Goal: Check status

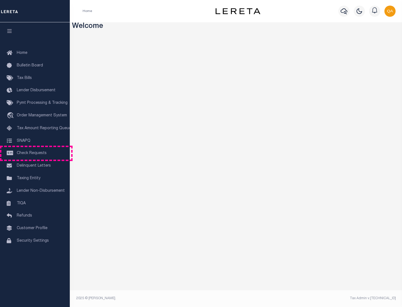
click at [35, 153] on span "Check Requests" at bounding box center [32, 153] width 30 height 4
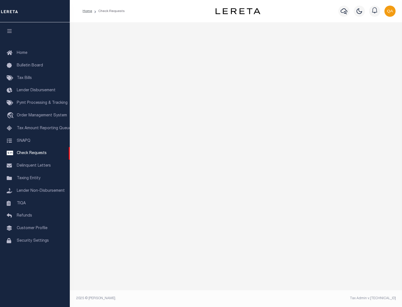
select select "50"
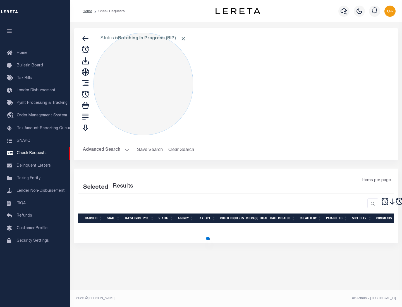
select select "50"
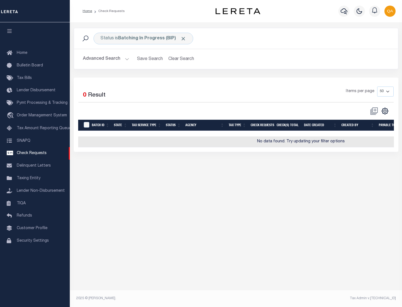
click at [183, 39] on span "Click to Remove" at bounding box center [183, 39] width 6 height 6
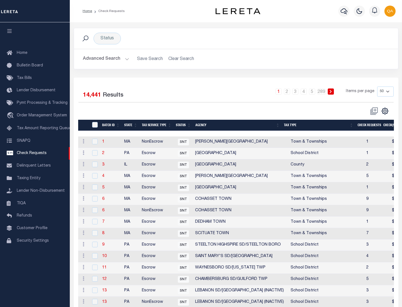
scroll to position [269, 0]
